Goal: Communication & Community: Participate in discussion

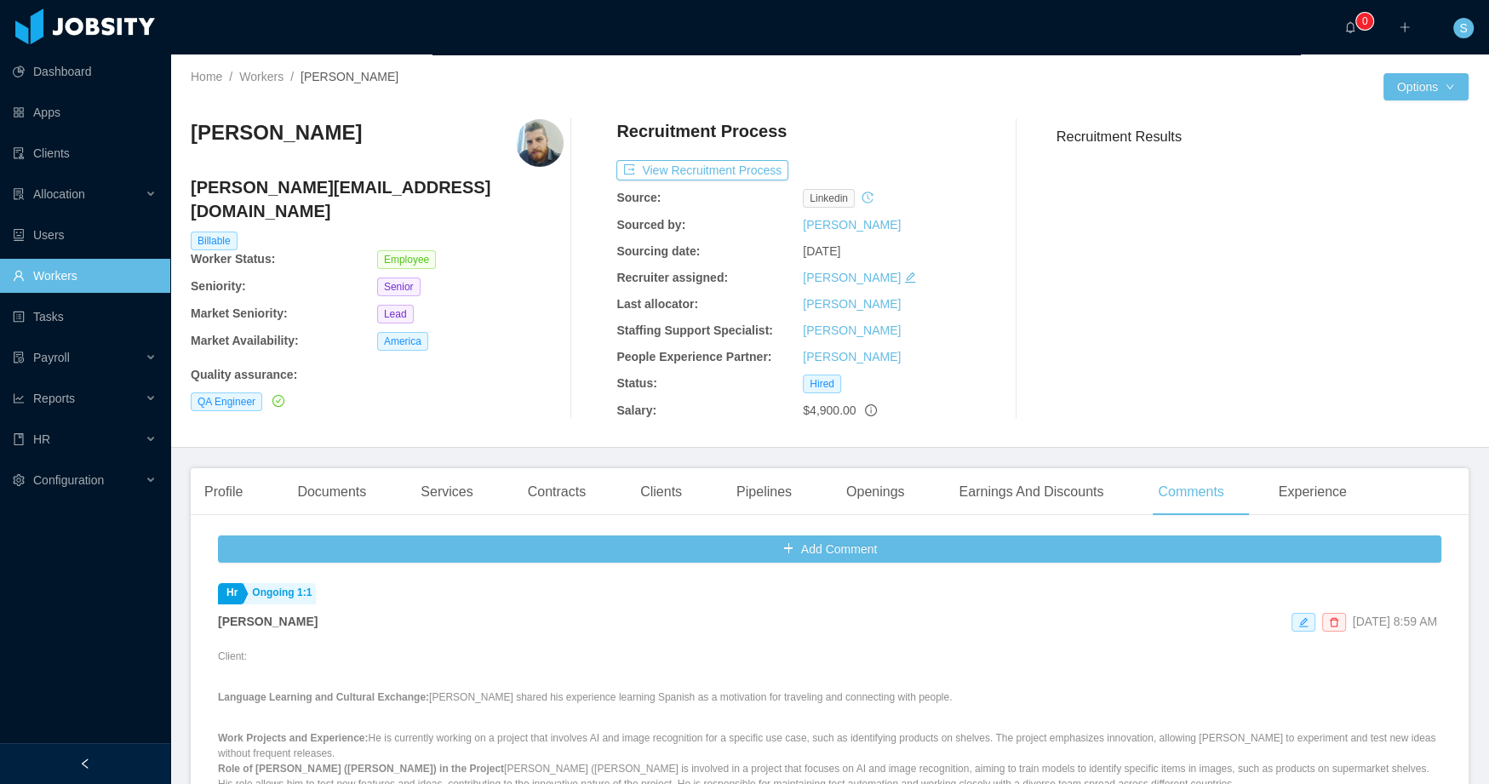
click at [1085, 526] on div "Profile Documents Services Contracts Clients Pipelines Openings Earnings And Di…" at bounding box center [830, 791] width 1278 height 646
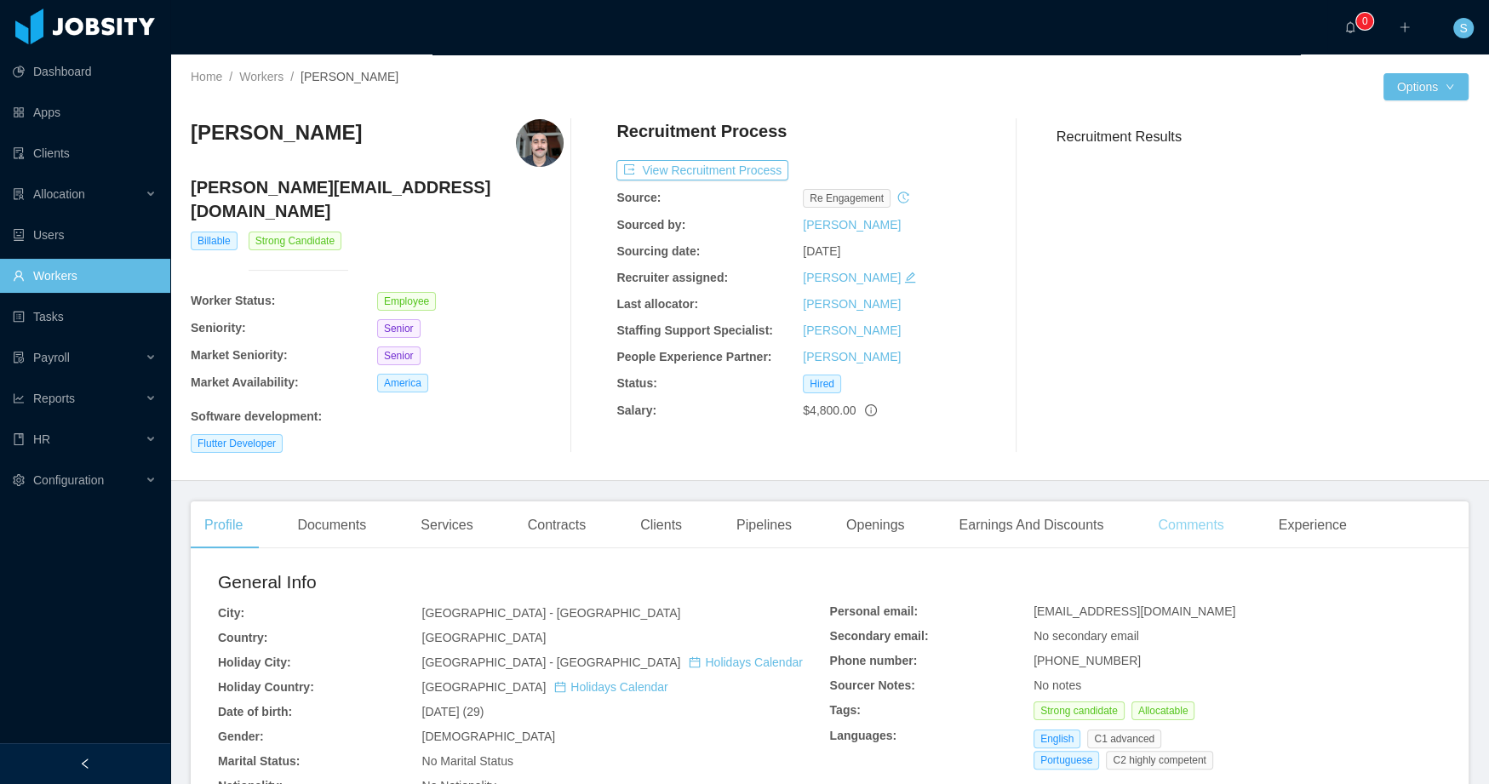
click at [1208, 502] on div "Comments" at bounding box center [1191, 526] width 93 height 48
